Goal: Use online tool/utility: Utilize a website feature to perform a specific function

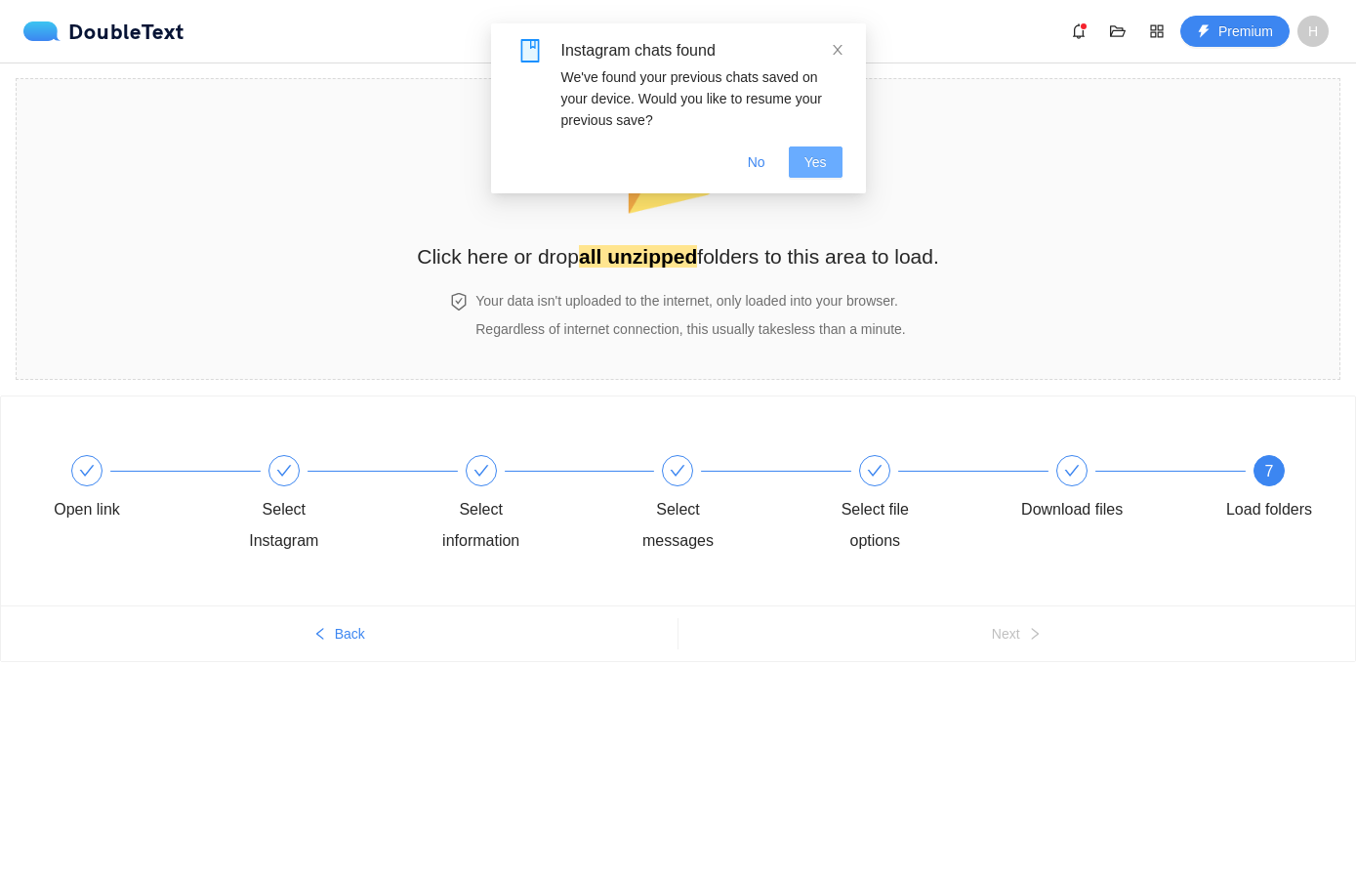
click at [817, 166] on span "Yes" at bounding box center [815, 161] width 22 height 21
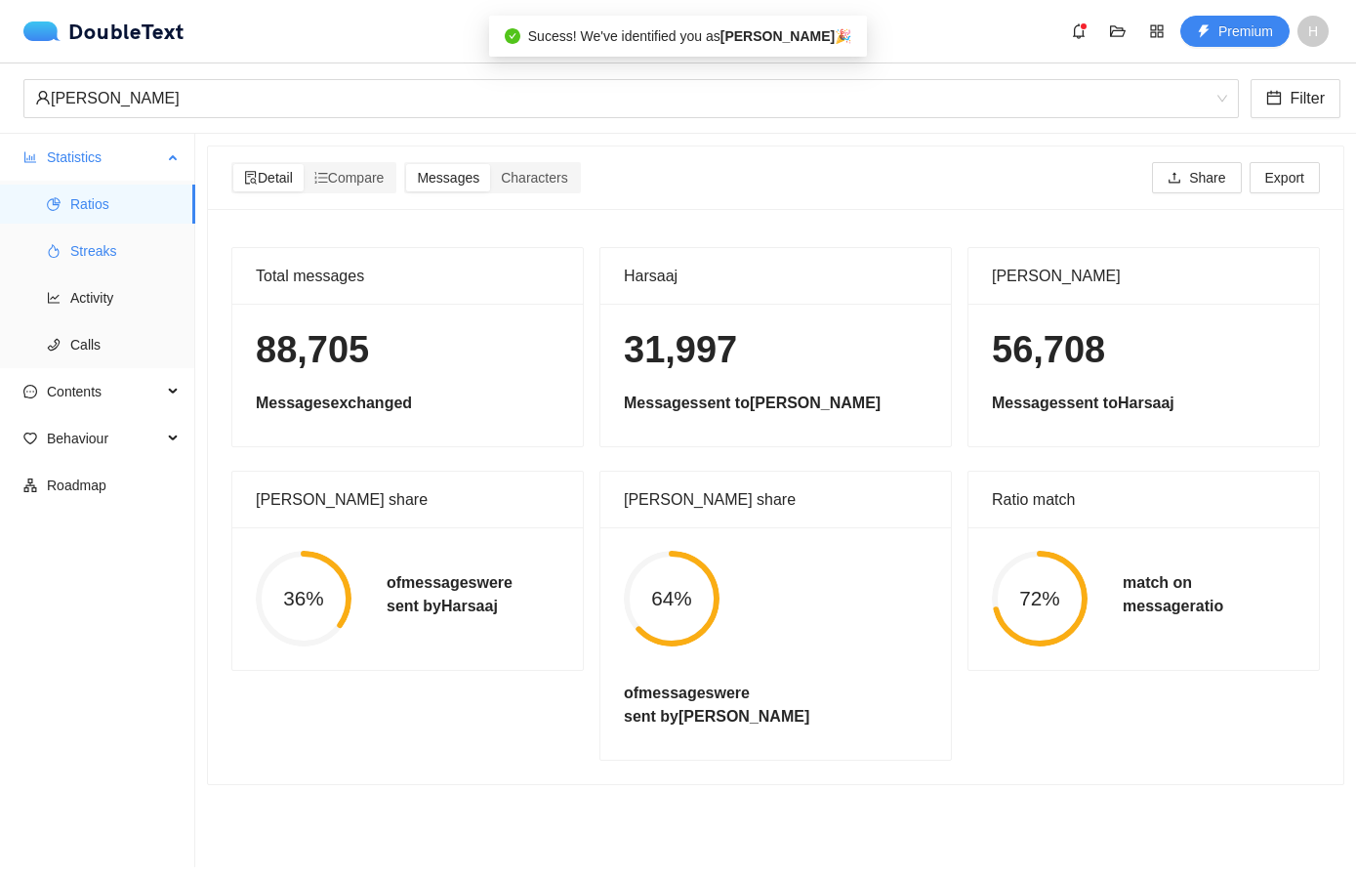
click at [124, 260] on span "Streaks" at bounding box center [124, 250] width 109 height 39
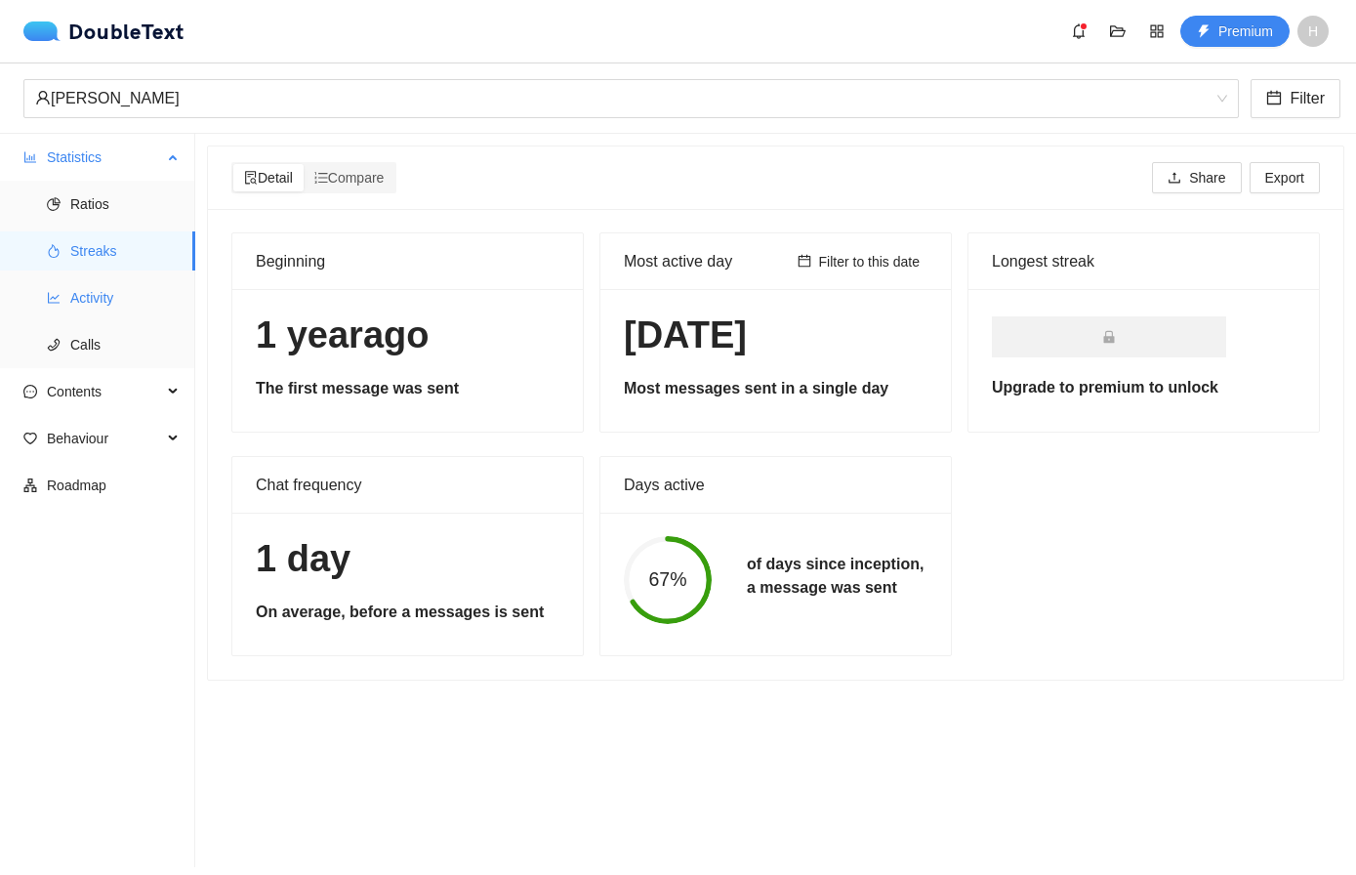
click at [126, 309] on span "Activity" at bounding box center [124, 297] width 109 height 39
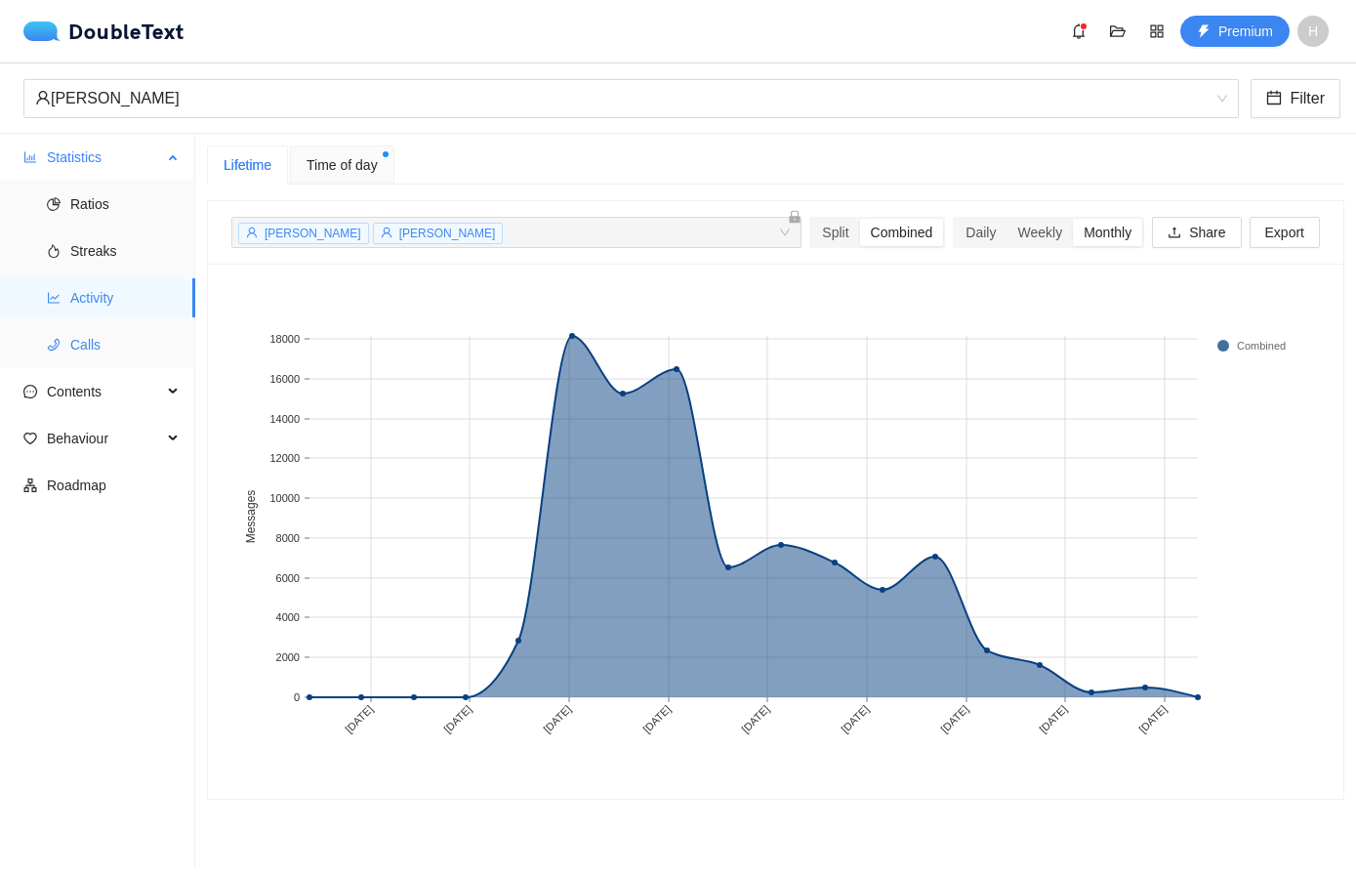
click at [156, 347] on span "Calls" at bounding box center [124, 344] width 109 height 39
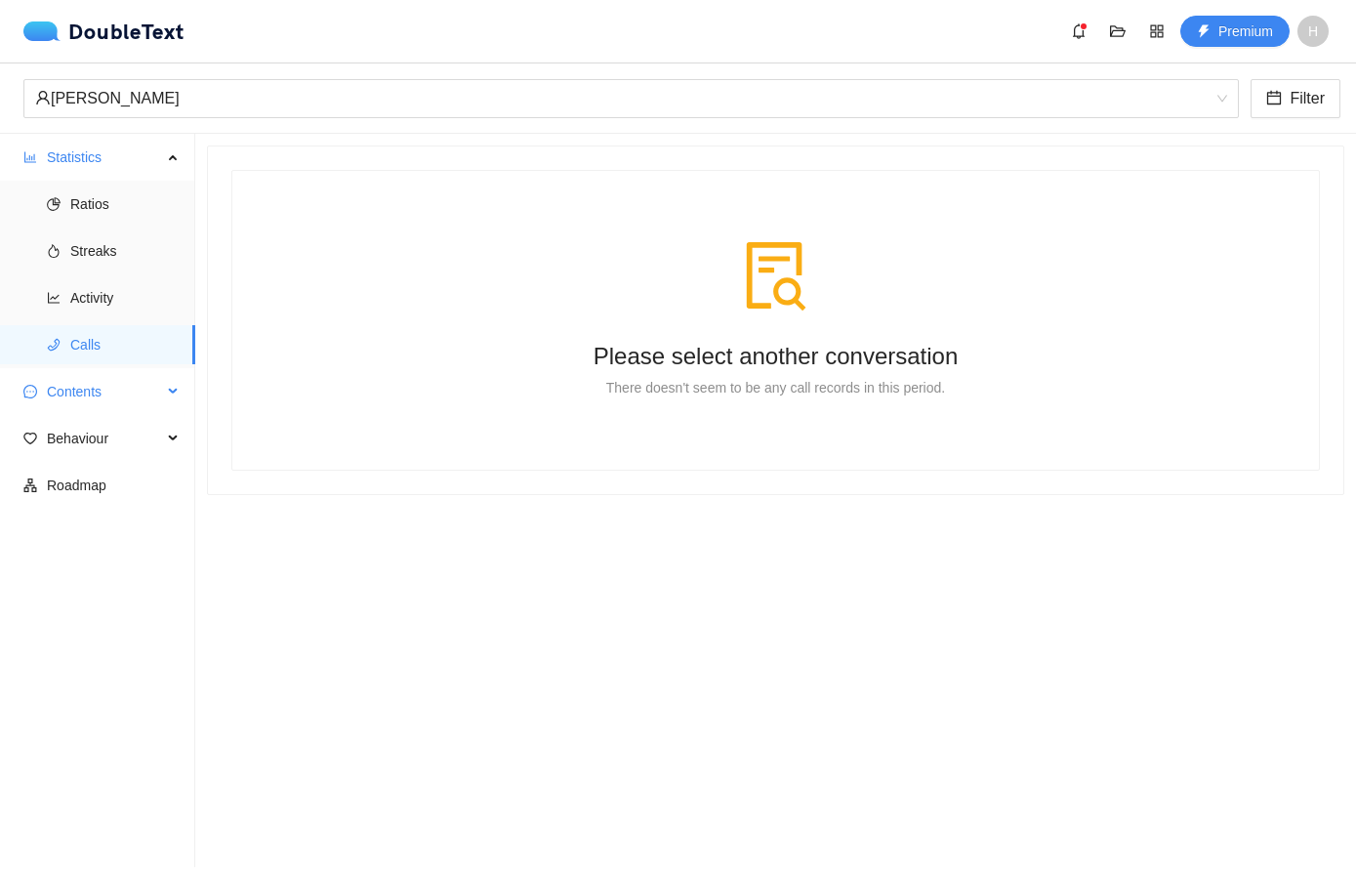
click at [144, 409] on span "Contents" at bounding box center [104, 391] width 115 height 39
click at [146, 433] on span "Word Cloud" at bounding box center [124, 438] width 109 height 39
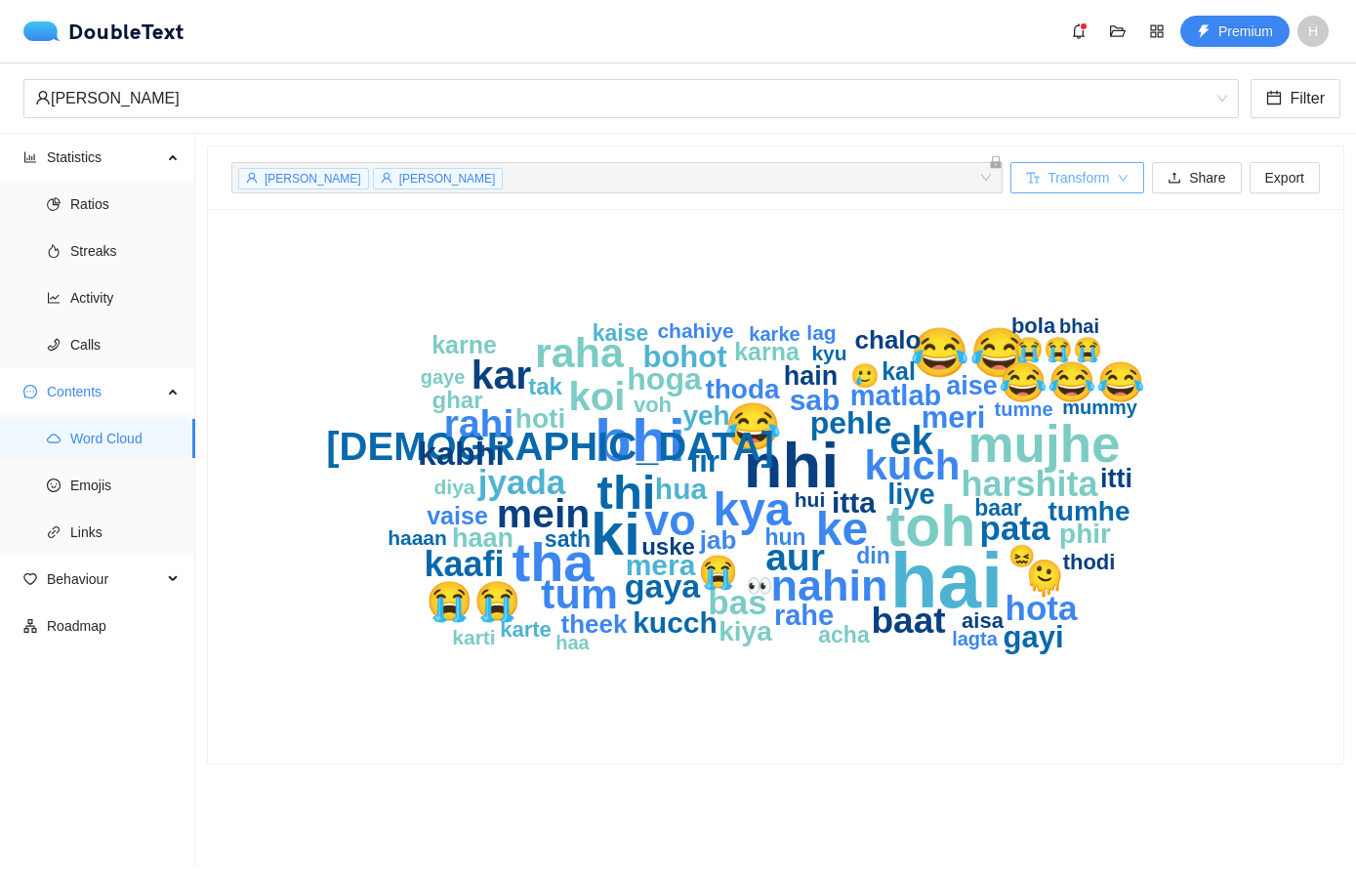
click at [1065, 170] on span "Transform" at bounding box center [1079, 177] width 62 height 21
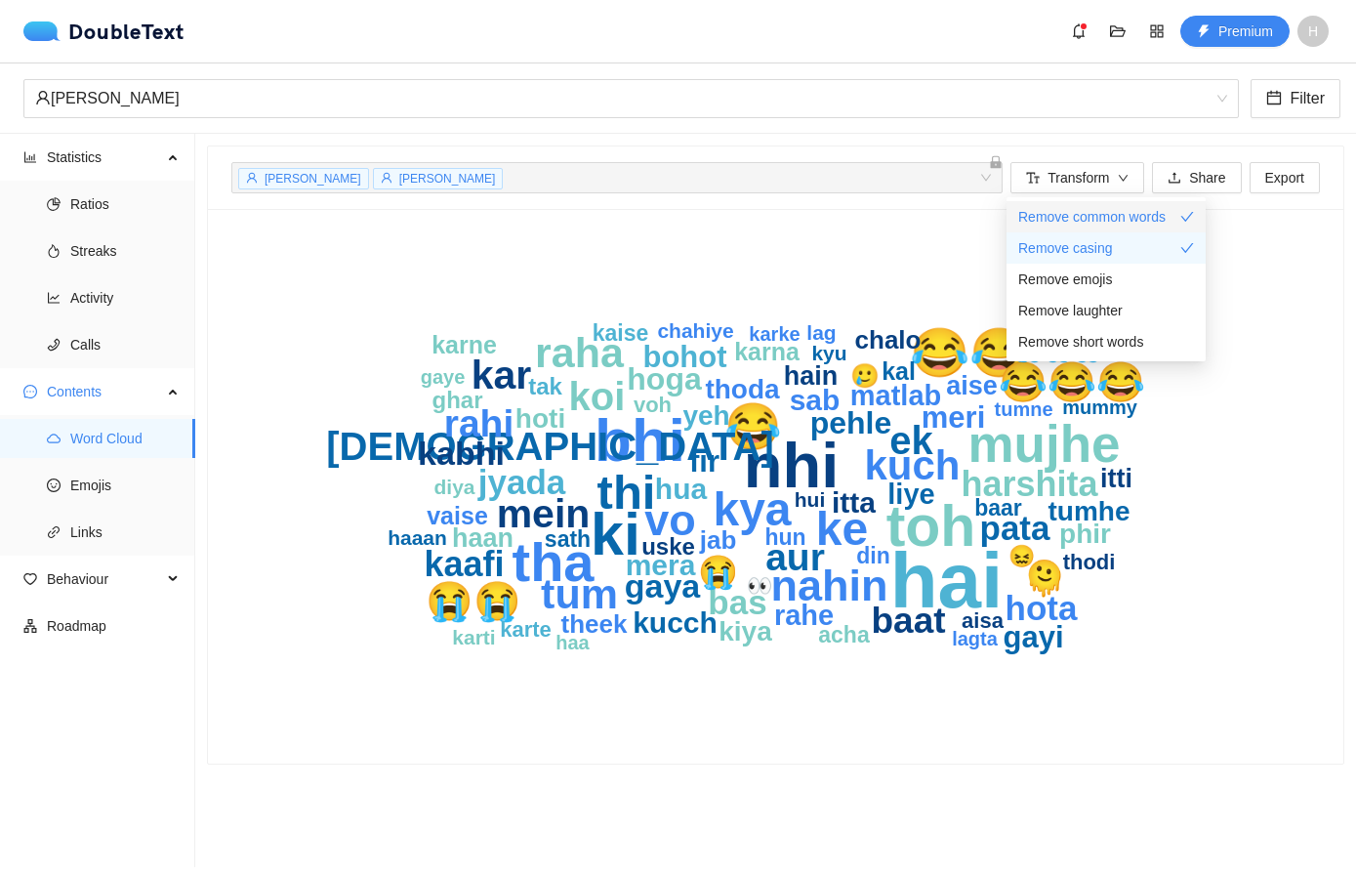
click at [1067, 220] on span "Remove common words" at bounding box center [1091, 216] width 147 height 21
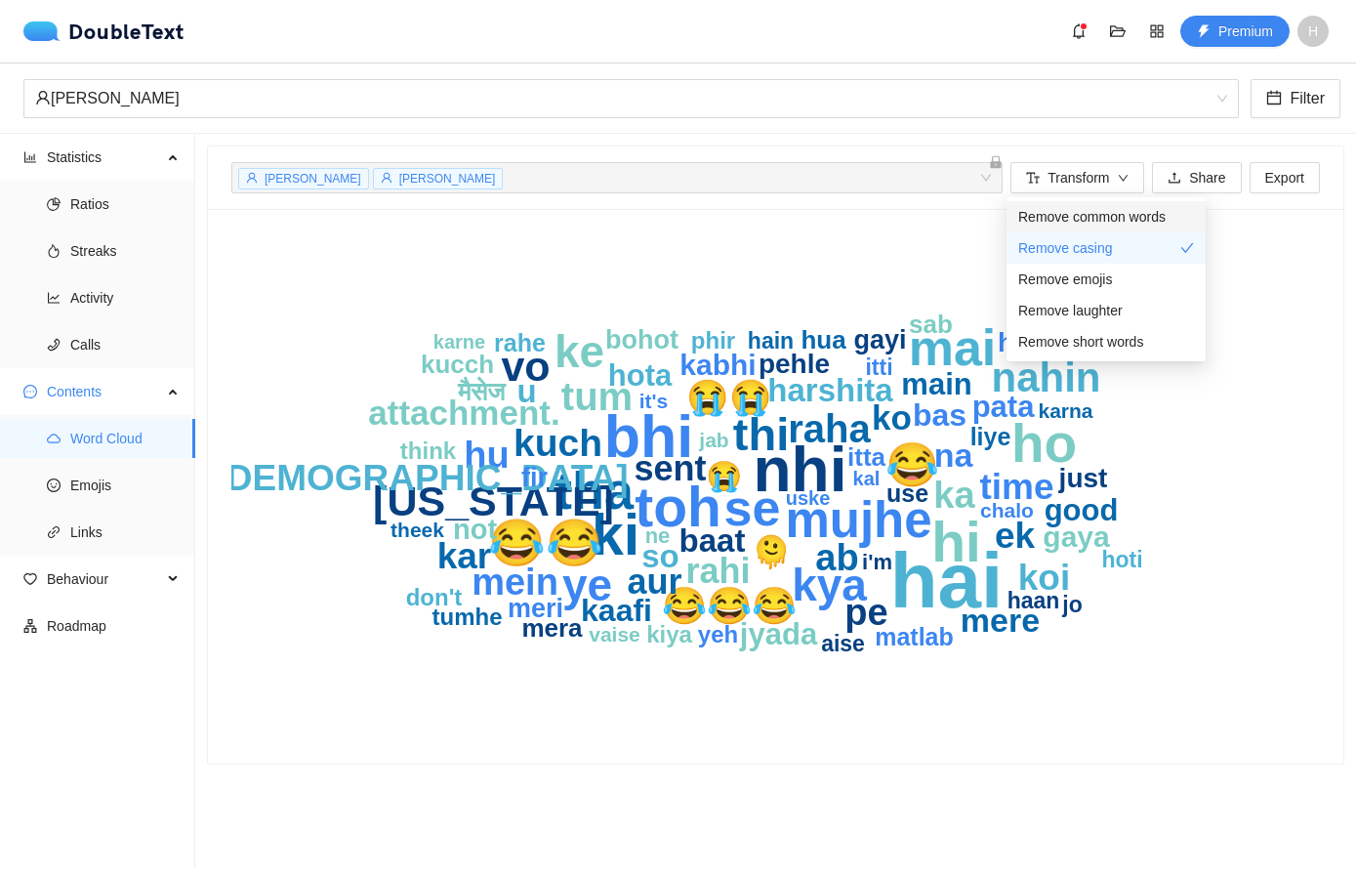
click at [1165, 226] on span "Remove common words" at bounding box center [1091, 216] width 147 height 21
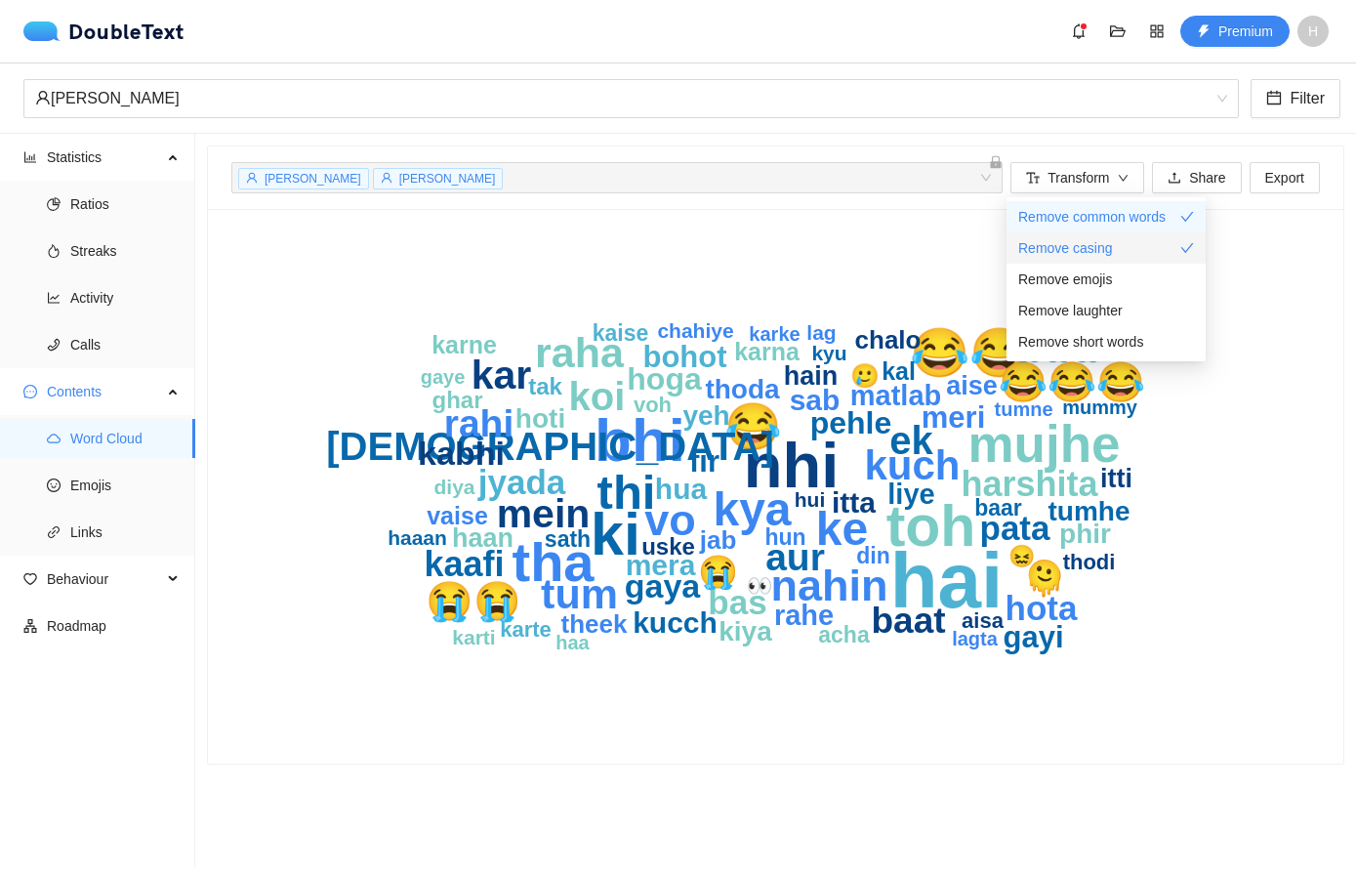
click at [1189, 251] on icon "check" at bounding box center [1187, 248] width 14 height 14
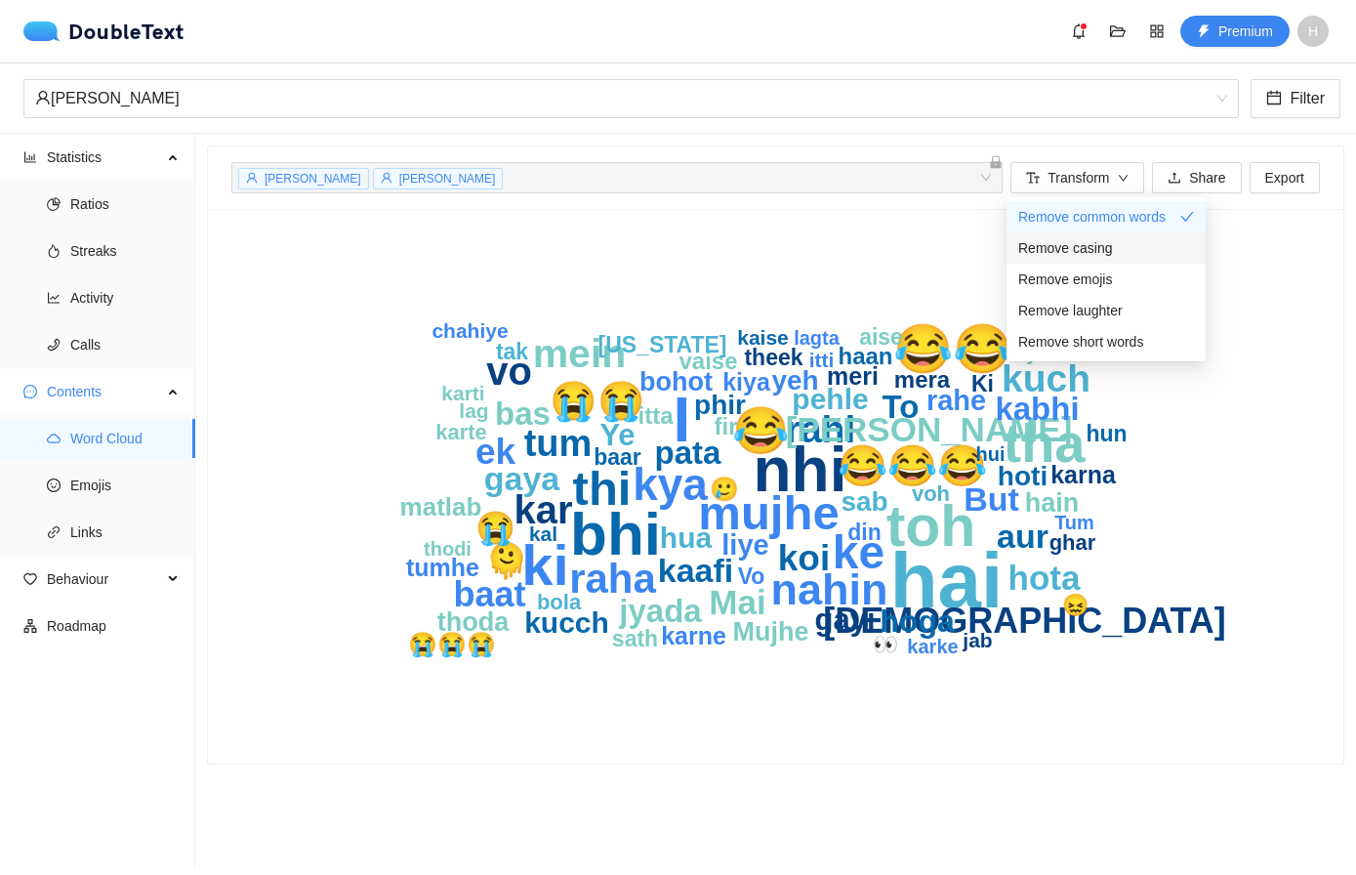
click at [1189, 251] on icon "check" at bounding box center [1187, 248] width 14 height 14
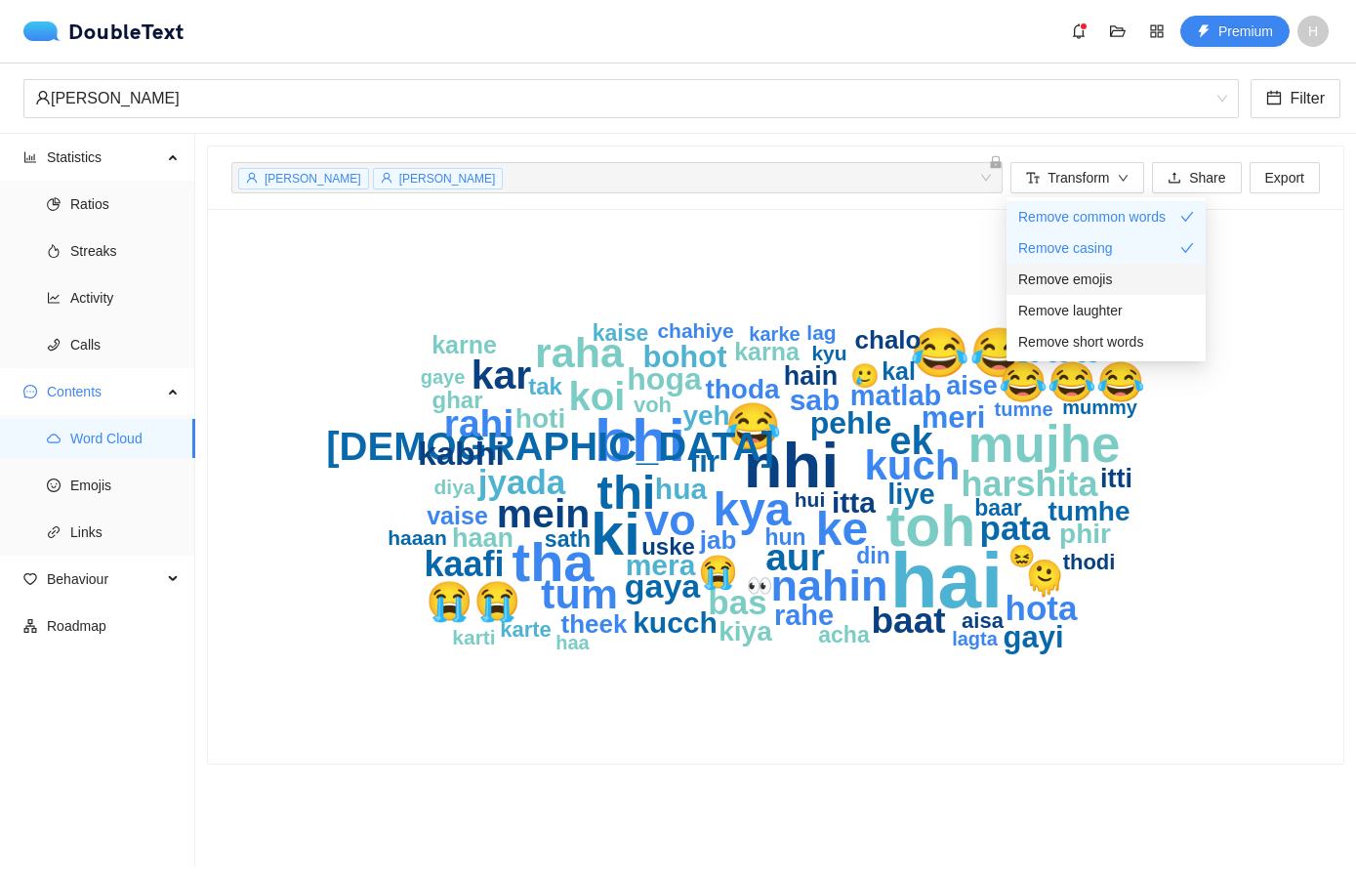
click at [1145, 275] on div "Remove emojis" at bounding box center [1106, 278] width 176 height 21
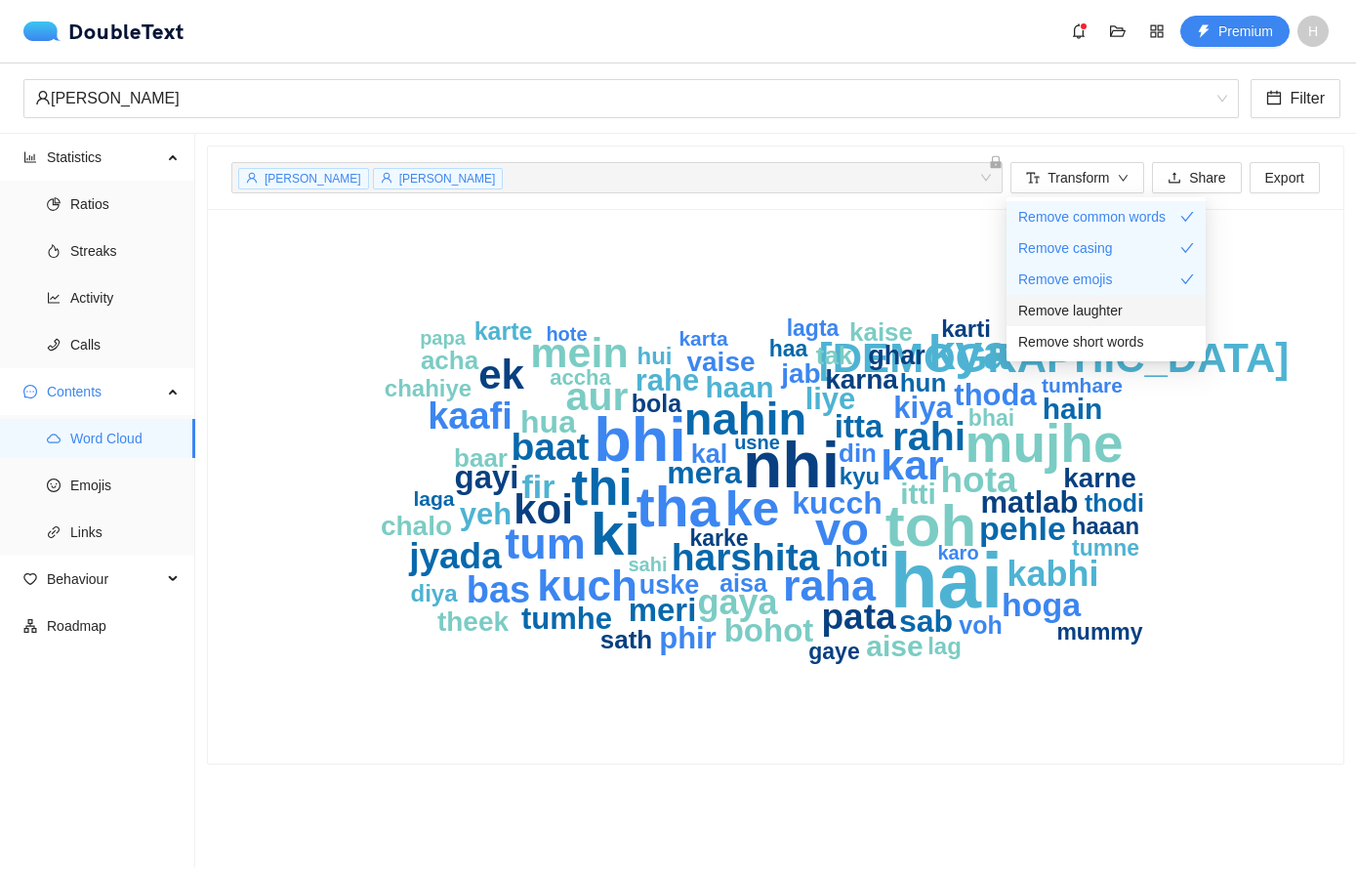
click at [1093, 310] on span "Remove laughter" at bounding box center [1070, 310] width 104 height 21
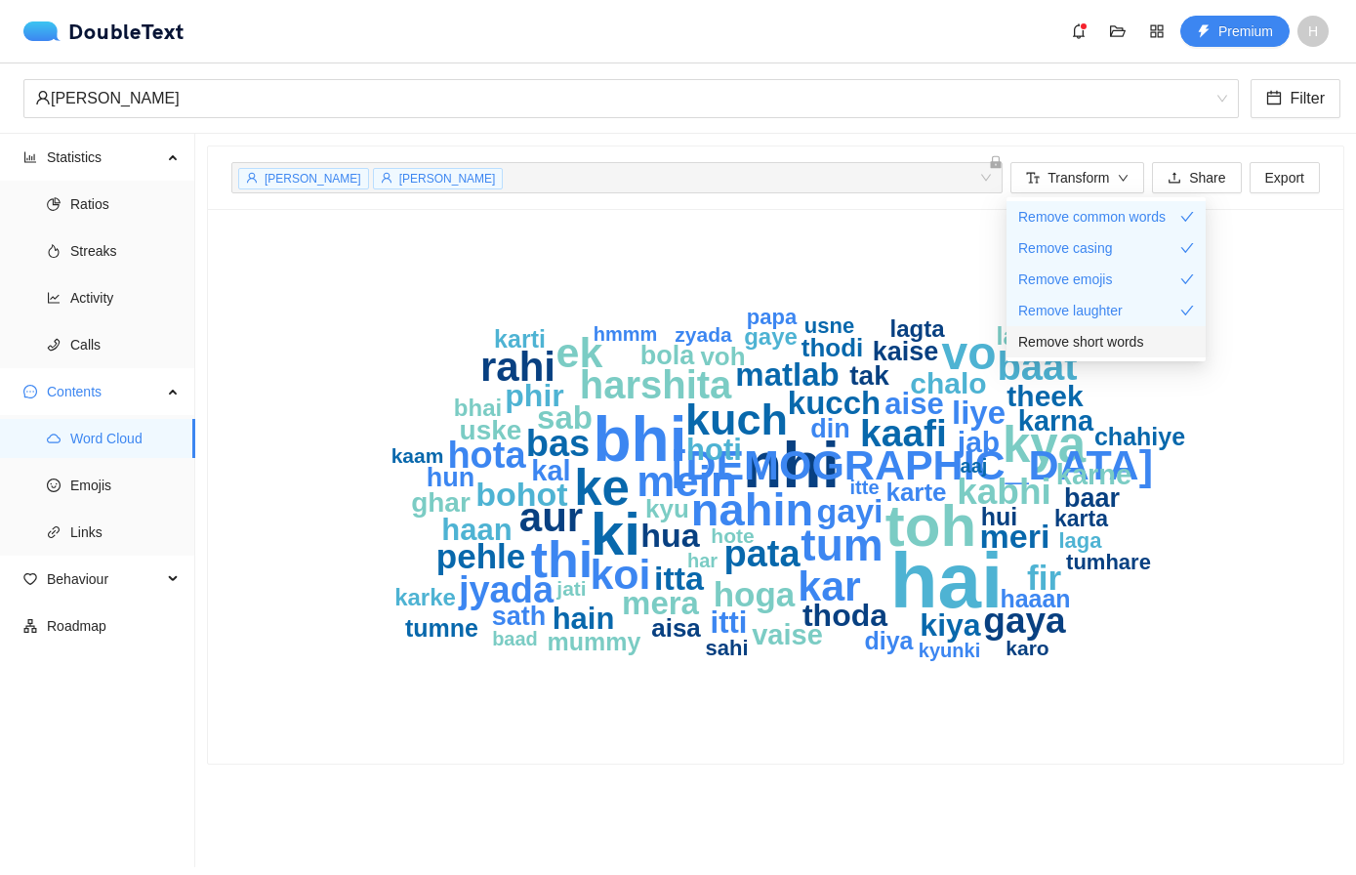
click at [1093, 341] on span "Remove short words" at bounding box center [1080, 341] width 125 height 21
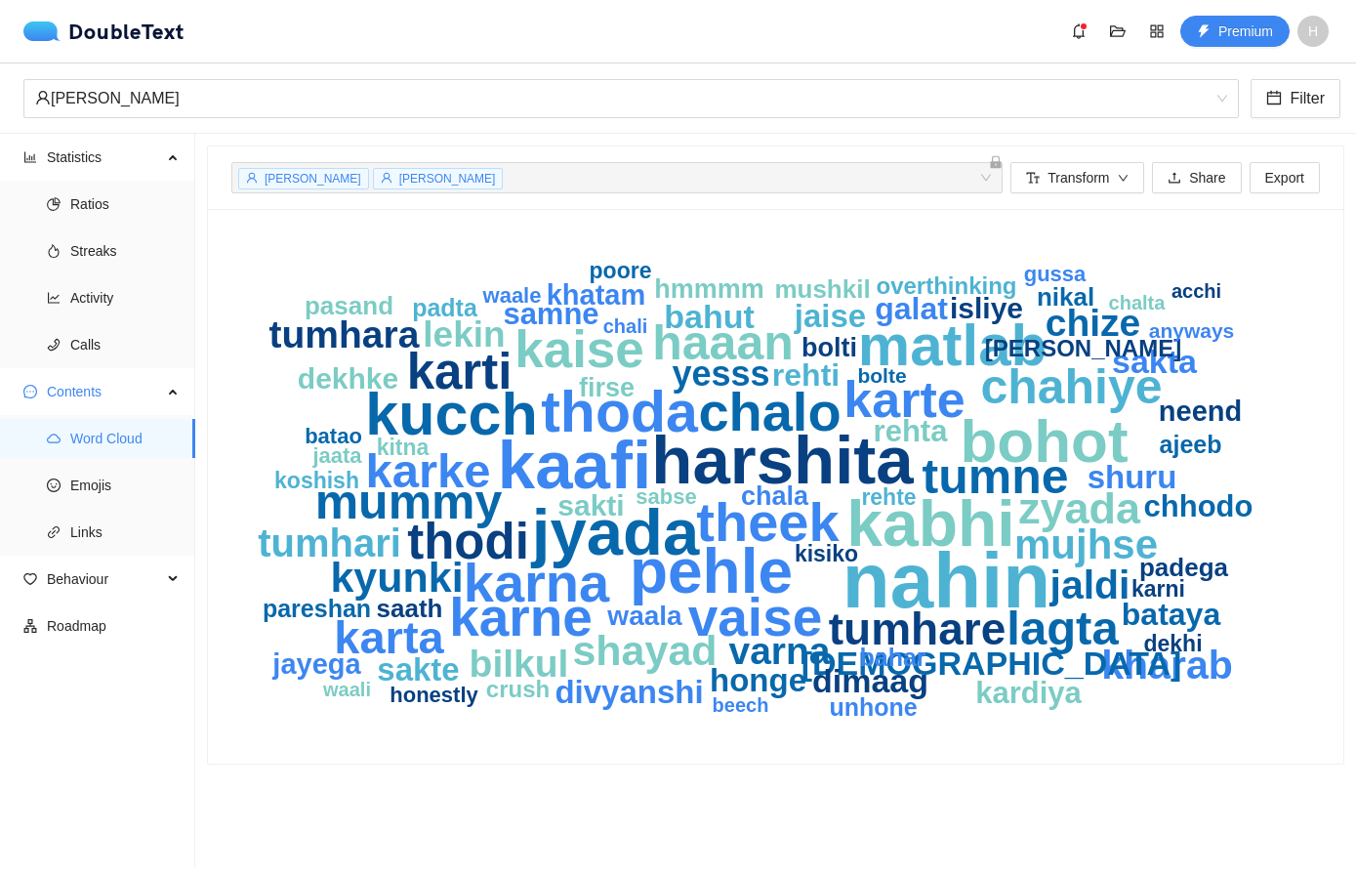
click at [1015, 775] on section "[PERSON_NAME] + 0 ... Transform Share Export nahin harshita kaafi jyada kabhi p…" at bounding box center [775, 500] width 1161 height 733
click at [1277, 182] on span "Export" at bounding box center [1284, 177] width 39 height 21
click at [1199, 181] on span "Share" at bounding box center [1207, 177] width 36 height 21
click at [932, 65] on div "Harshita Filter" at bounding box center [678, 98] width 1356 height 70
